Goal: Register for event/course

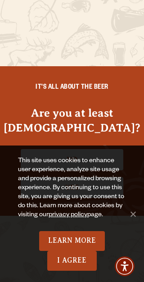
scroll to position [54, 0]
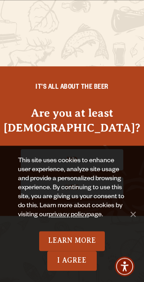
click at [110, 66] on div "IT'S ALL ABOUT THE BEER Are you at least [DEMOGRAPHIC_DATA]? No Yes" at bounding box center [72, 141] width 144 height 282
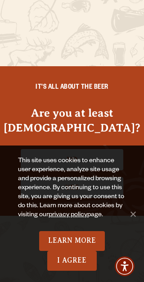
click at [134, 219] on span "Cookie Notice" at bounding box center [133, 214] width 9 height 9
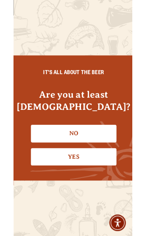
scroll to position [0, 0]
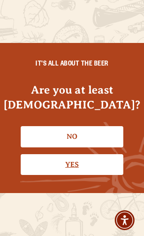
click at [77, 167] on link "Yes" at bounding box center [72, 164] width 103 height 21
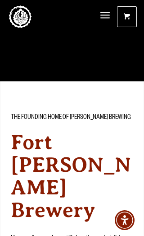
click at [106, 16] on span "Menu" at bounding box center [105, 15] width 9 height 1
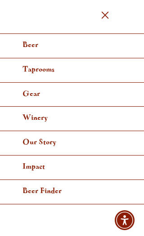
click at [55, 67] on span "Taprooms" at bounding box center [39, 69] width 32 height 7
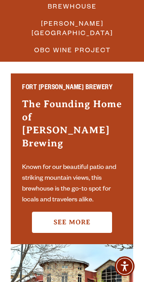
scroll to position [239, 0]
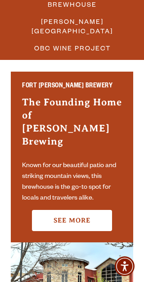
click at [85, 210] on link "See More" at bounding box center [72, 220] width 80 height 21
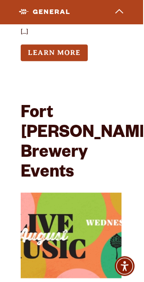
scroll to position [3746, 1]
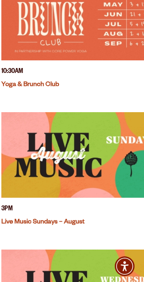
scroll to position [808, 31]
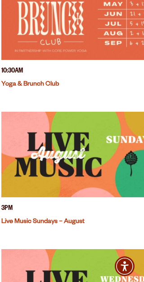
click at [72, 219] on link "Live Music Sundays – August" at bounding box center [42, 222] width 83 height 7
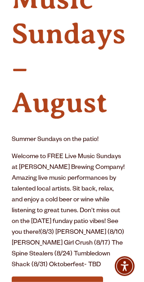
scroll to position [184, 21]
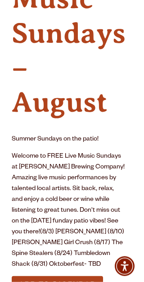
click at [33, 235] on button "Add to Calendar" at bounding box center [58, 285] width 92 height 17
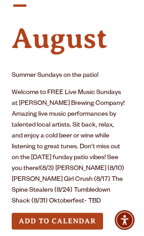
scroll to position [248, 21]
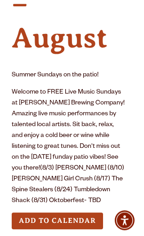
click at [65, 215] on button "Add to Calendar" at bounding box center [58, 220] width 92 height 17
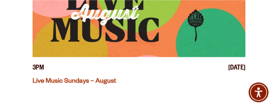
scroll to position [1189, 0]
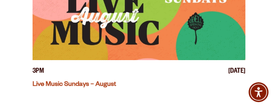
click at [144, 24] on img "View event details" at bounding box center [138, 17] width 213 height 86
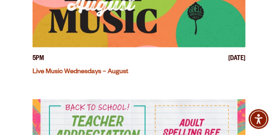
scroll to position [652, 0]
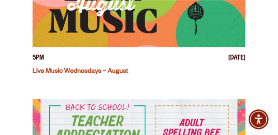
click at [211, 43] on img "View event details" at bounding box center [138, 4] width 213 height 86
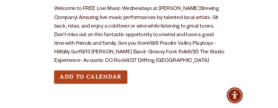
scroll to position [320, 0]
